Goal: Check status: Check status

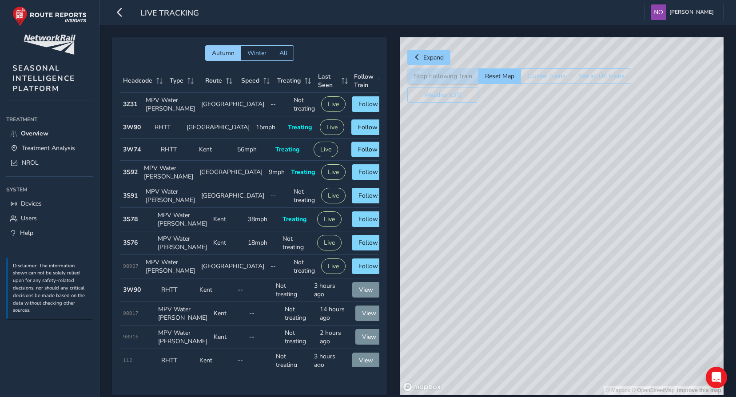
click at [168, 139] on td "Type RHTT" at bounding box center [168, 127] width 32 height 22
click at [358, 132] on span "Follow" at bounding box center [368, 127] width 20 height 8
click at [569, 201] on div "© Mapbox © OpenStreetMap Improve this map © Maxar" at bounding box center [562, 216] width 324 height 358
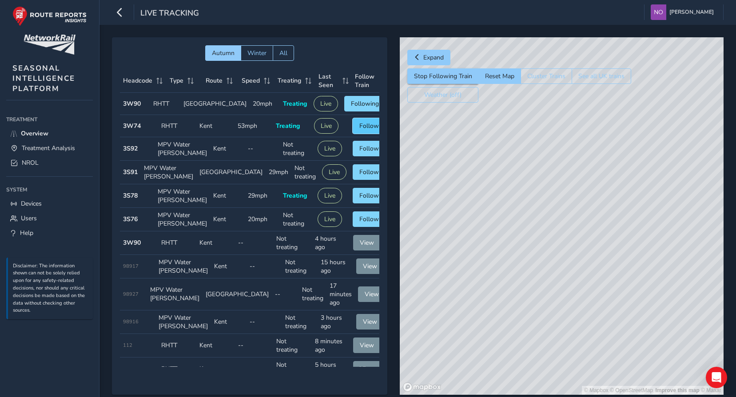
click at [353, 131] on button "Follow" at bounding box center [369, 126] width 33 height 16
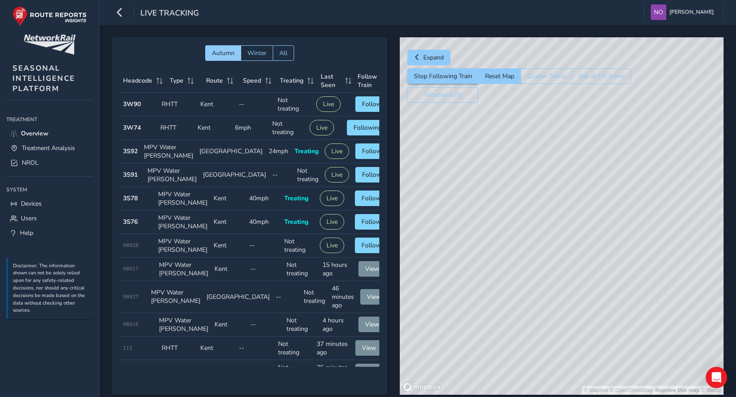
click at [601, 219] on div "© Mapbox © OpenStreetMap Improve this map © Maxar" at bounding box center [562, 216] width 324 height 358
drag, startPoint x: 605, startPoint y: 258, endPoint x: 461, endPoint y: 270, distance: 144.0
click at [461, 270] on div "© Mapbox © OpenStreetMap Improve this map © Maxar" at bounding box center [562, 216] width 324 height 358
drag, startPoint x: 604, startPoint y: 269, endPoint x: 521, endPoint y: 261, distance: 83.0
click at [521, 261] on div "© Mapbox © OpenStreetMap Improve this map © Maxar" at bounding box center [562, 216] width 324 height 358
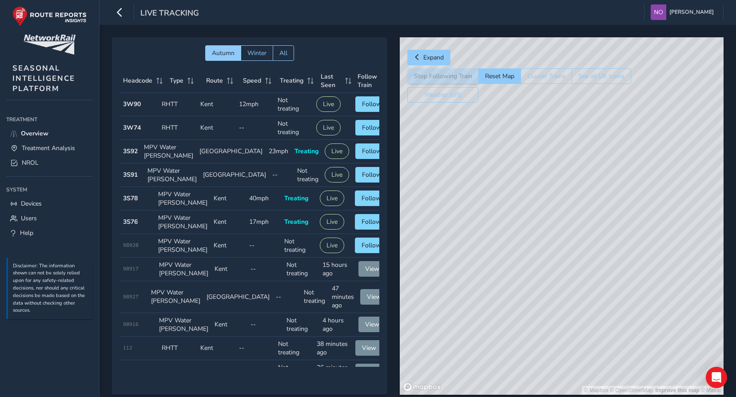
drag, startPoint x: 550, startPoint y: 260, endPoint x: 656, endPoint y: 239, distance: 108.0
click at [656, 239] on div "© Mapbox © OpenStreetMap Improve this map © Maxar" at bounding box center [562, 216] width 324 height 358
drag, startPoint x: 524, startPoint y: 285, endPoint x: 648, endPoint y: 234, distance: 133.9
click at [649, 234] on div "© Mapbox © OpenStreetMap Improve this map © Maxar" at bounding box center [562, 216] width 324 height 358
drag, startPoint x: 598, startPoint y: 237, endPoint x: 503, endPoint y: 269, distance: 100.9
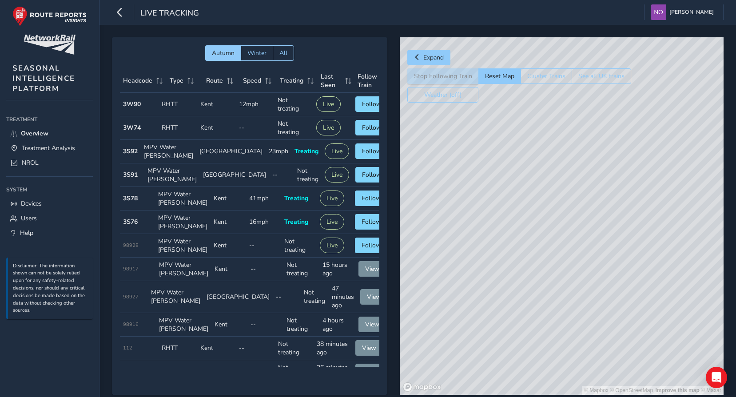
click at [503, 269] on div "© Mapbox © OpenStreetMap Improve this map © Maxar" at bounding box center [562, 216] width 324 height 358
drag, startPoint x: 584, startPoint y: 261, endPoint x: 500, endPoint y: 183, distance: 114.8
click at [500, 180] on div "© Mapbox © OpenStreetMap Improve this map © Maxar" at bounding box center [562, 216] width 324 height 358
drag, startPoint x: 609, startPoint y: 247, endPoint x: 458, endPoint y: 216, distance: 154.2
click at [458, 216] on div "© Mapbox © OpenStreetMap Improve this map © Maxar" at bounding box center [562, 216] width 324 height 358
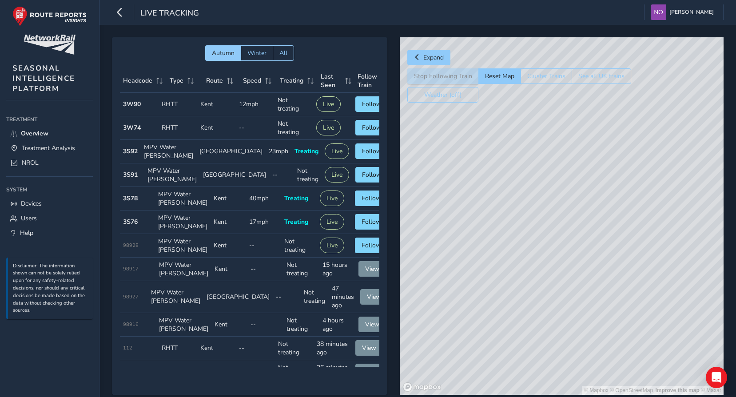
drag, startPoint x: 550, startPoint y: 259, endPoint x: 554, endPoint y: 324, distance: 65.0
click at [554, 324] on div "© Mapbox © OpenStreetMap Improve this map © Maxar" at bounding box center [562, 216] width 324 height 358
drag, startPoint x: 497, startPoint y: 216, endPoint x: 567, endPoint y: 364, distance: 163.4
click at [567, 364] on div "© Mapbox © OpenStreetMap Improve this map © Maxar" at bounding box center [562, 216] width 324 height 358
